Goal: Entertainment & Leisure: Consume media (video, audio)

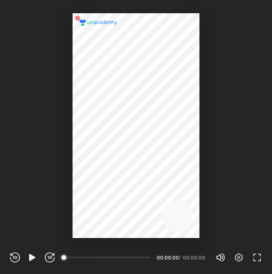
scroll to position [274, 272]
drag, startPoint x: 63, startPoint y: 260, endPoint x: 67, endPoint y: 260, distance: 4.6
click at [67, 259] on div "00:00" at bounding box center [107, 258] width 85 height 2
drag, startPoint x: 67, startPoint y: 251, endPoint x: 86, endPoint y: 252, distance: 18.6
click at [86, 252] on div at bounding box center [111, 249] width 92 height 8
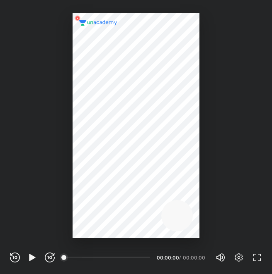
click at [79, 257] on div "00:00" at bounding box center [107, 258] width 85 height 8
drag, startPoint x: 79, startPoint y: 257, endPoint x: 59, endPoint y: 260, distance: 20.8
click at [77, 257] on div "00:00" at bounding box center [107, 258] width 85 height 8
click at [33, 260] on icon "button" at bounding box center [32, 257] width 6 height 7
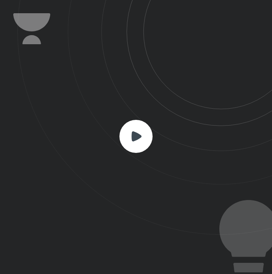
click at [147, 124] on icon at bounding box center [135, 136] width 33 height 33
click at [130, 133] on rect at bounding box center [135, 136] width 33 height 33
click at [130, 134] on rect at bounding box center [135, 136] width 33 height 33
